Goal: Transaction & Acquisition: Purchase product/service

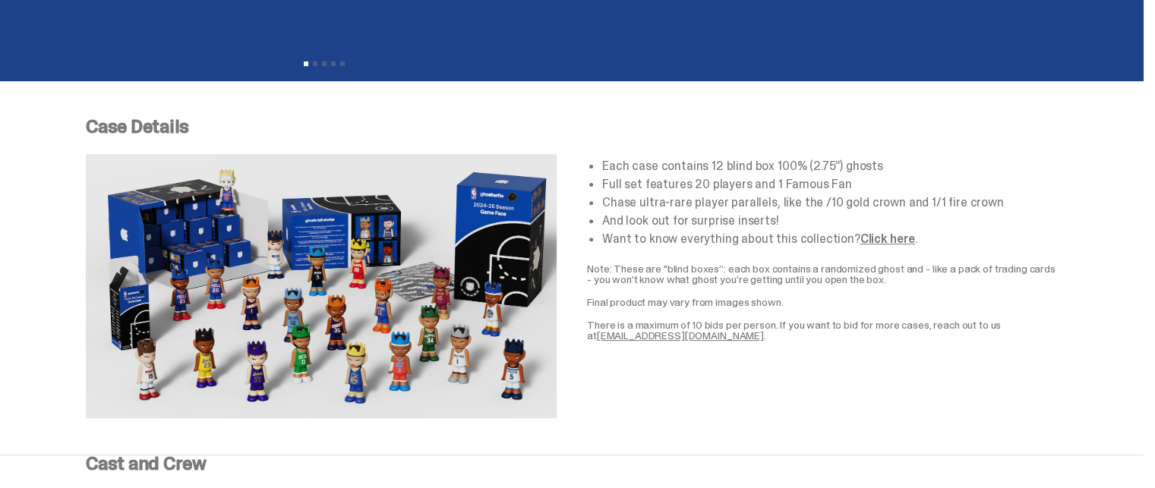
scroll to position [521, 0]
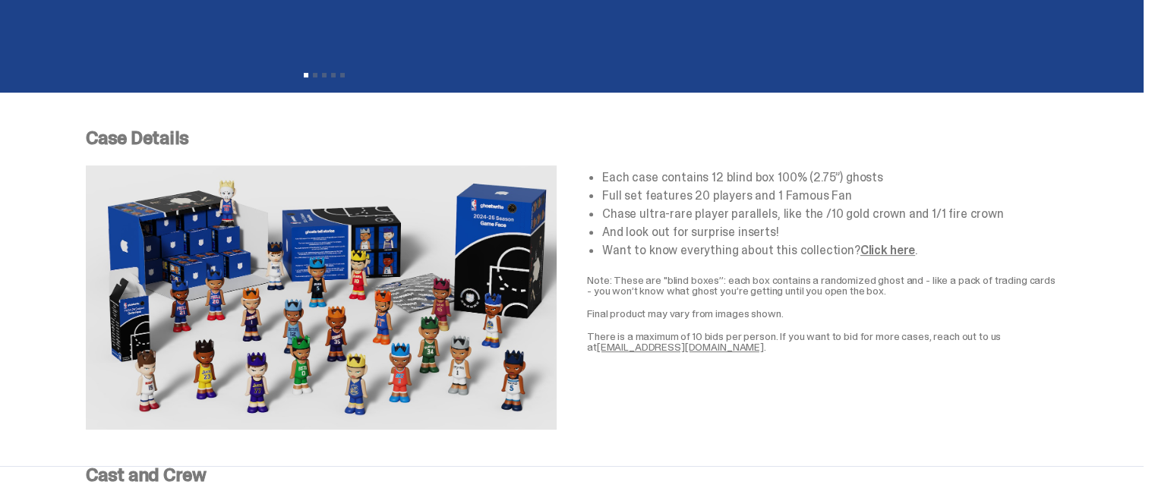
click at [862, 251] on link "Click here" at bounding box center [888, 250] width 55 height 16
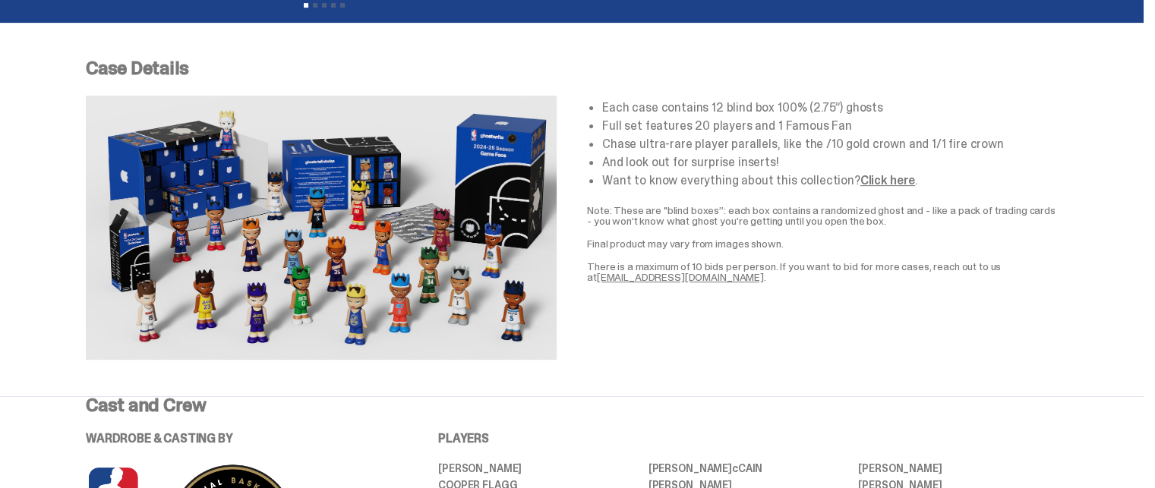
scroll to position [658, 0]
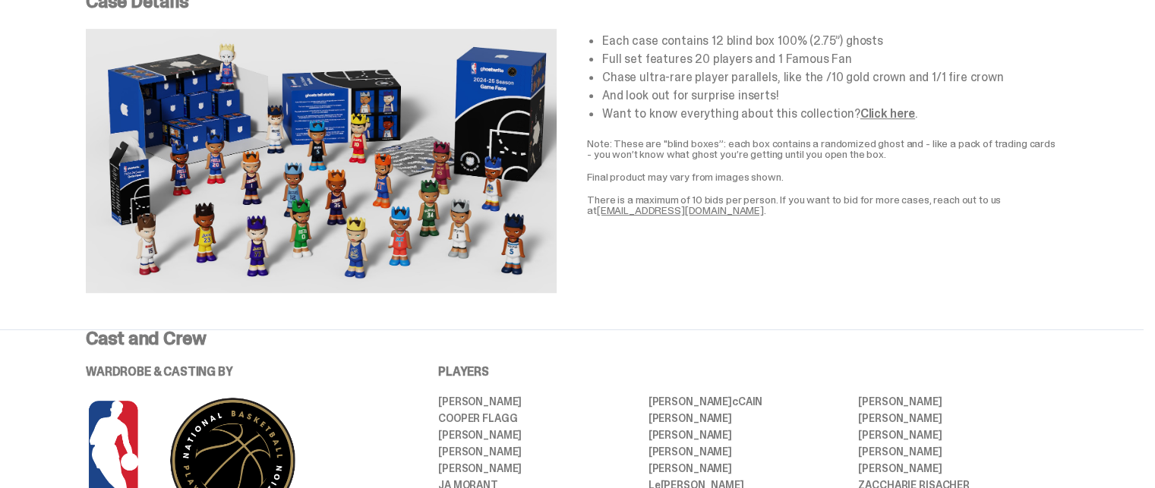
click at [361, 199] on img at bounding box center [321, 161] width 471 height 264
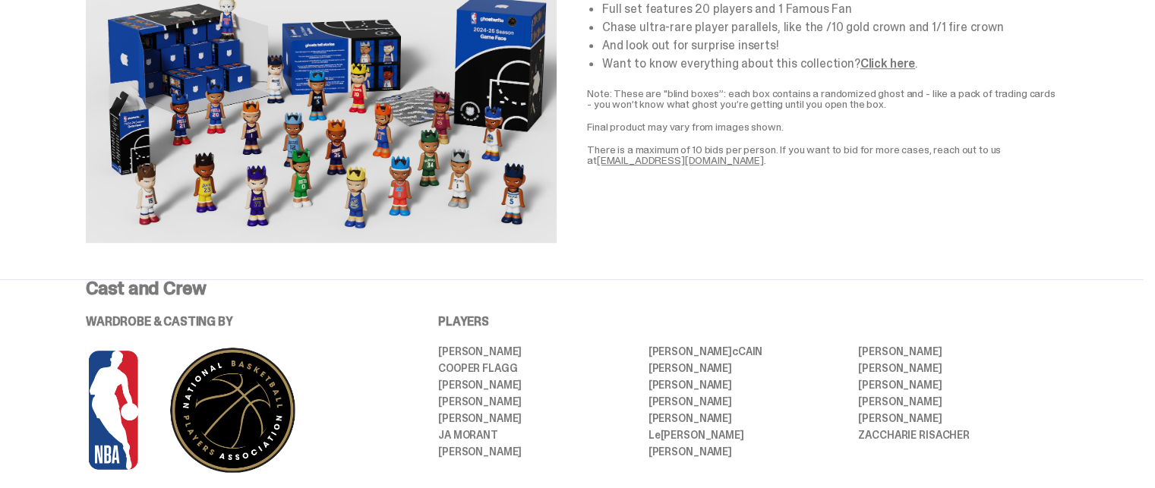
scroll to position [709, 0]
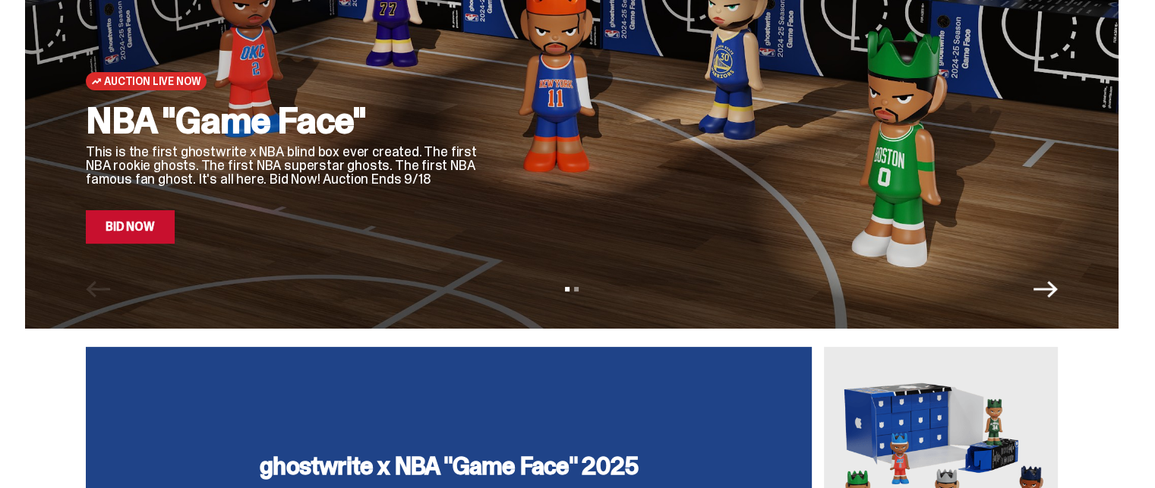
scroll to position [50, 0]
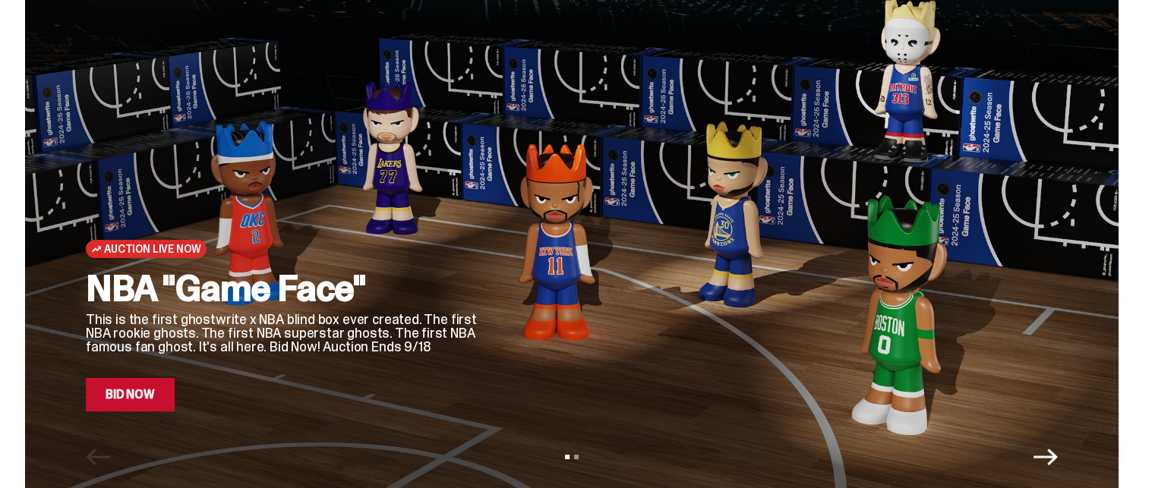
click at [309, 298] on h2 "NBA "Game Face"" at bounding box center [283, 288] width 395 height 36
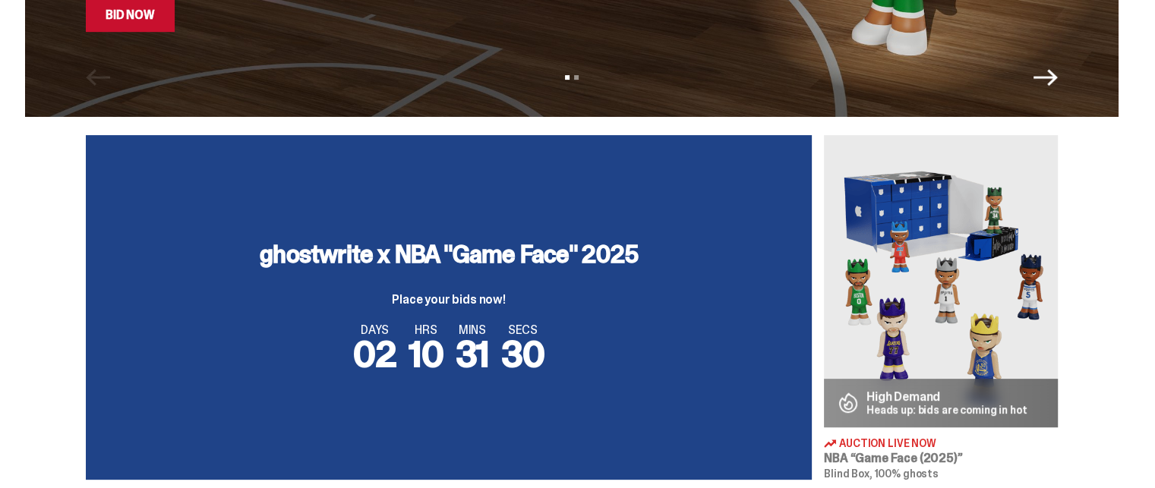
scroll to position [405, 0]
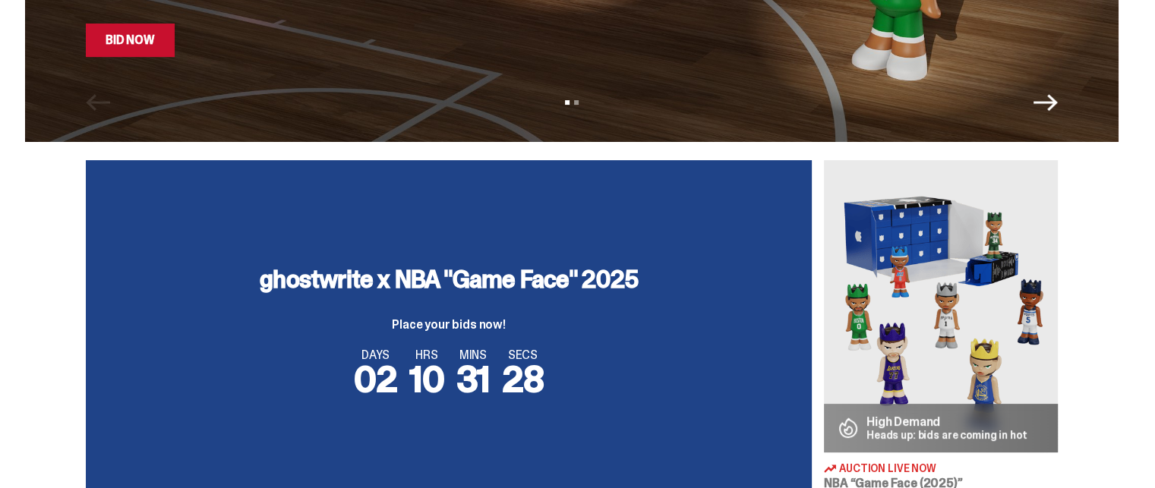
click at [906, 416] on p "High Demand" at bounding box center [947, 422] width 161 height 12
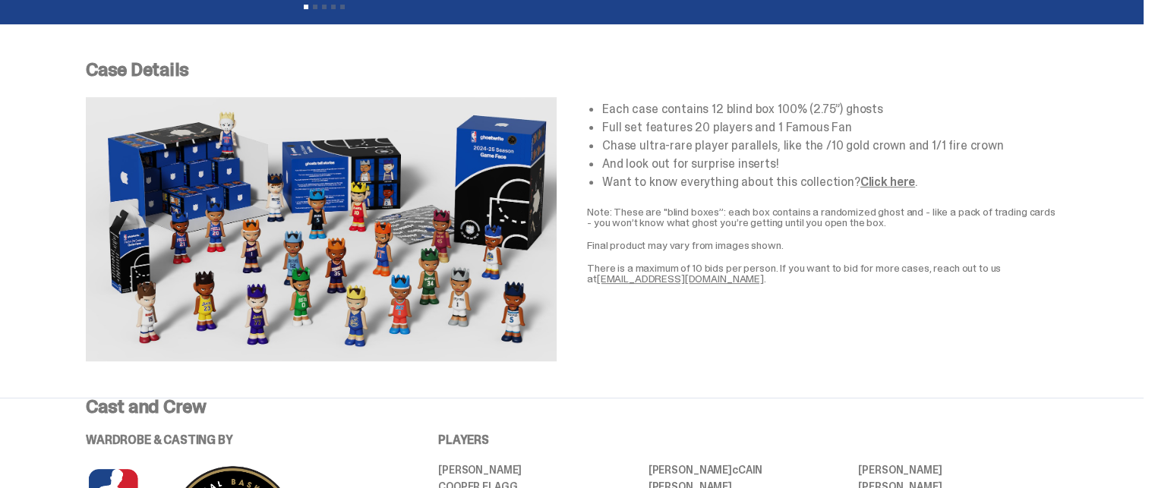
scroll to position [608, 0]
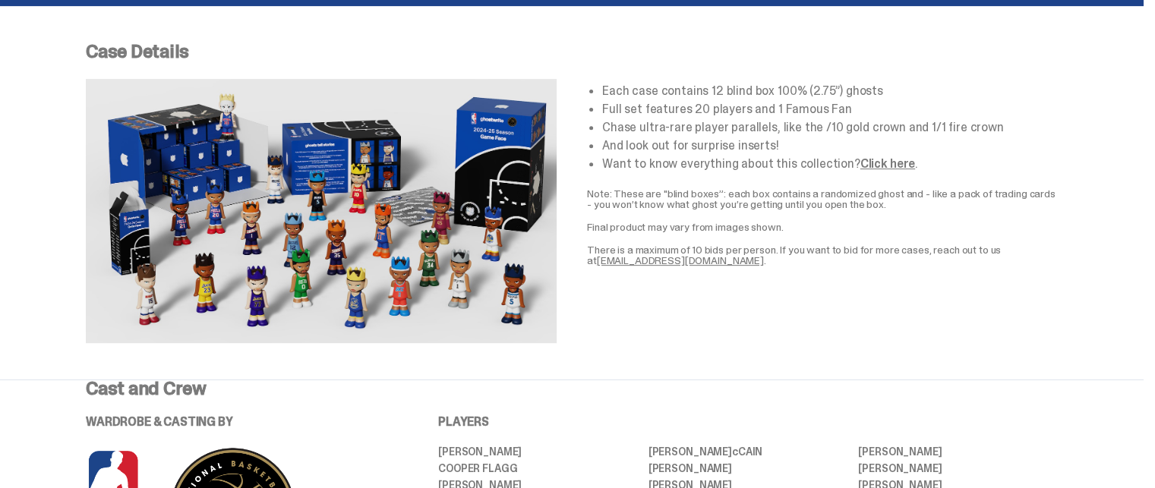
click at [883, 164] on link "Click here" at bounding box center [888, 164] width 55 height 16
